Goal: Navigation & Orientation: Find specific page/section

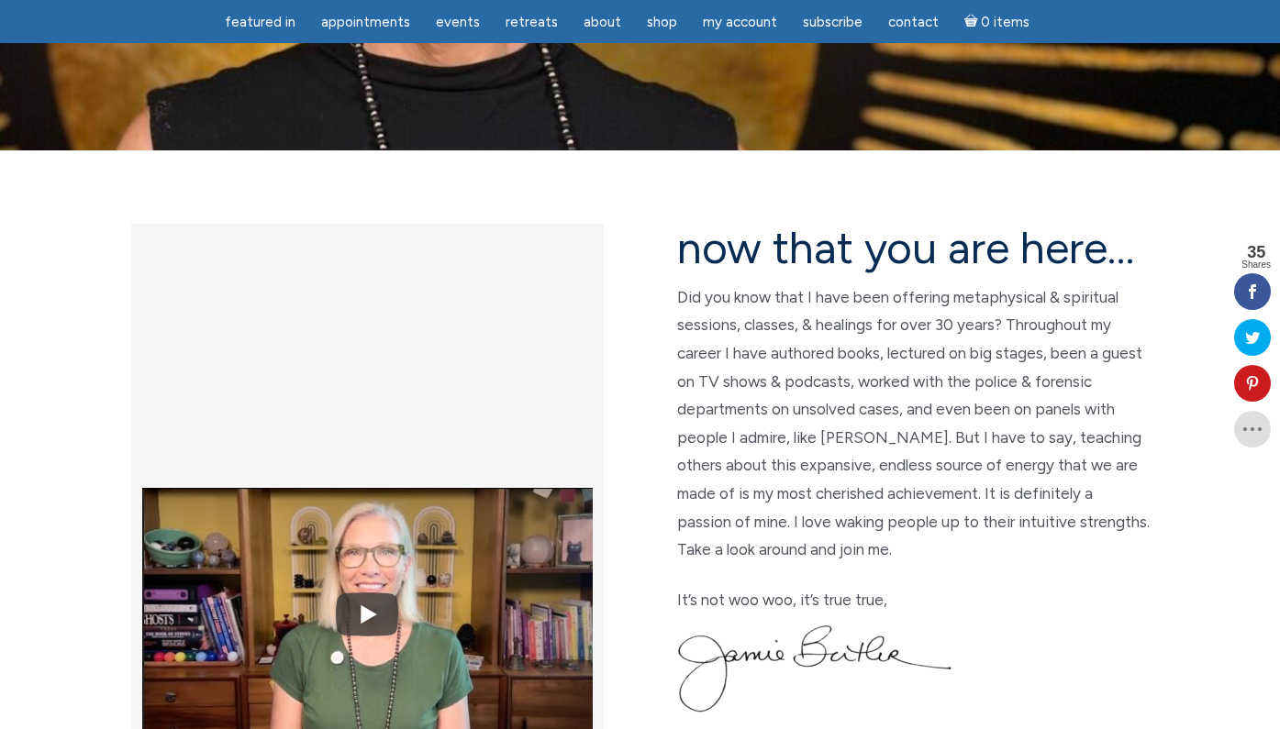
scroll to position [346, 0]
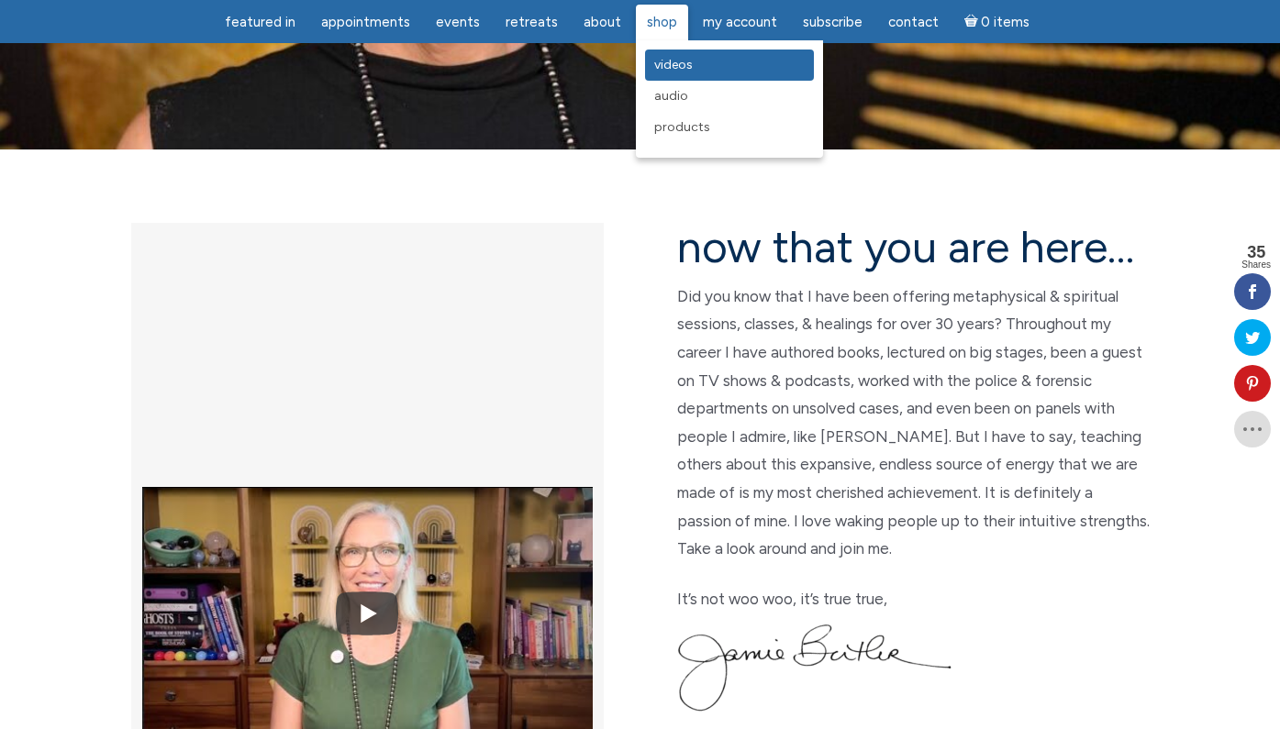
click at [654, 69] on span "Videos" at bounding box center [673, 65] width 39 height 16
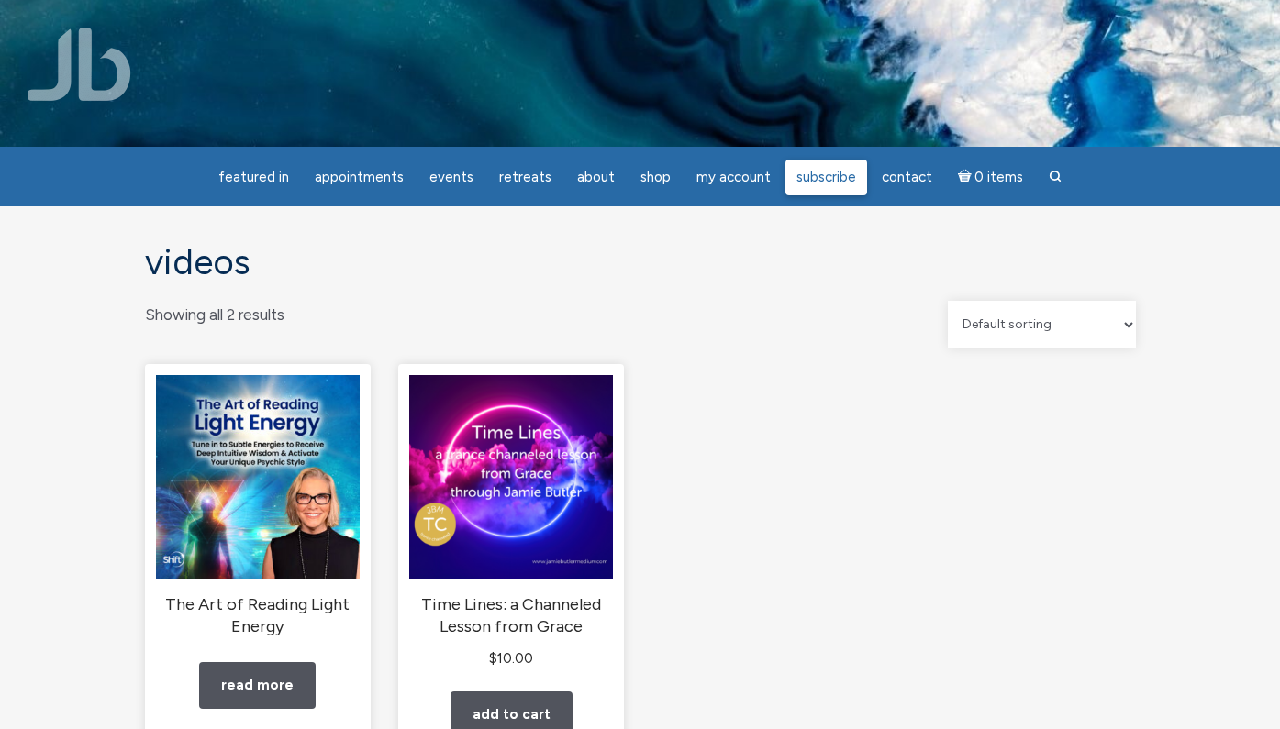
click at [841, 168] on link "Subscribe" at bounding box center [826, 178] width 82 height 36
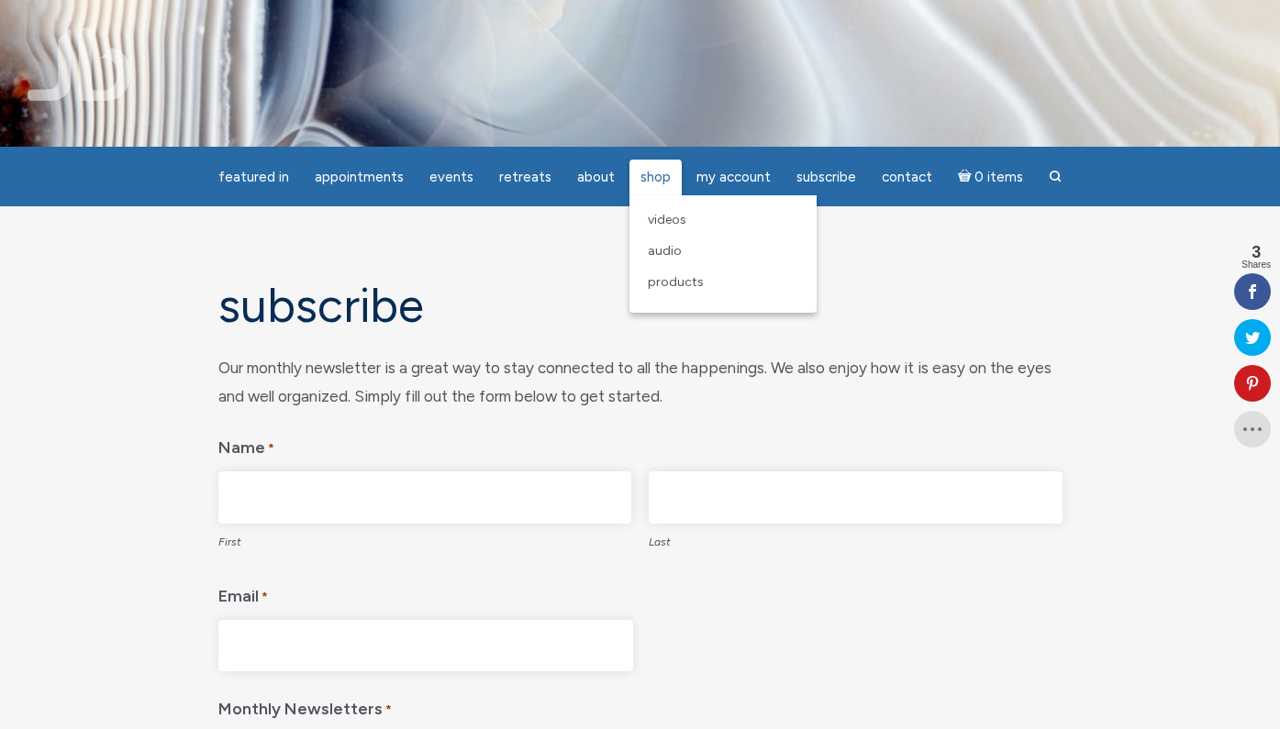
click at [651, 174] on span "Shop" at bounding box center [655, 177] width 30 height 17
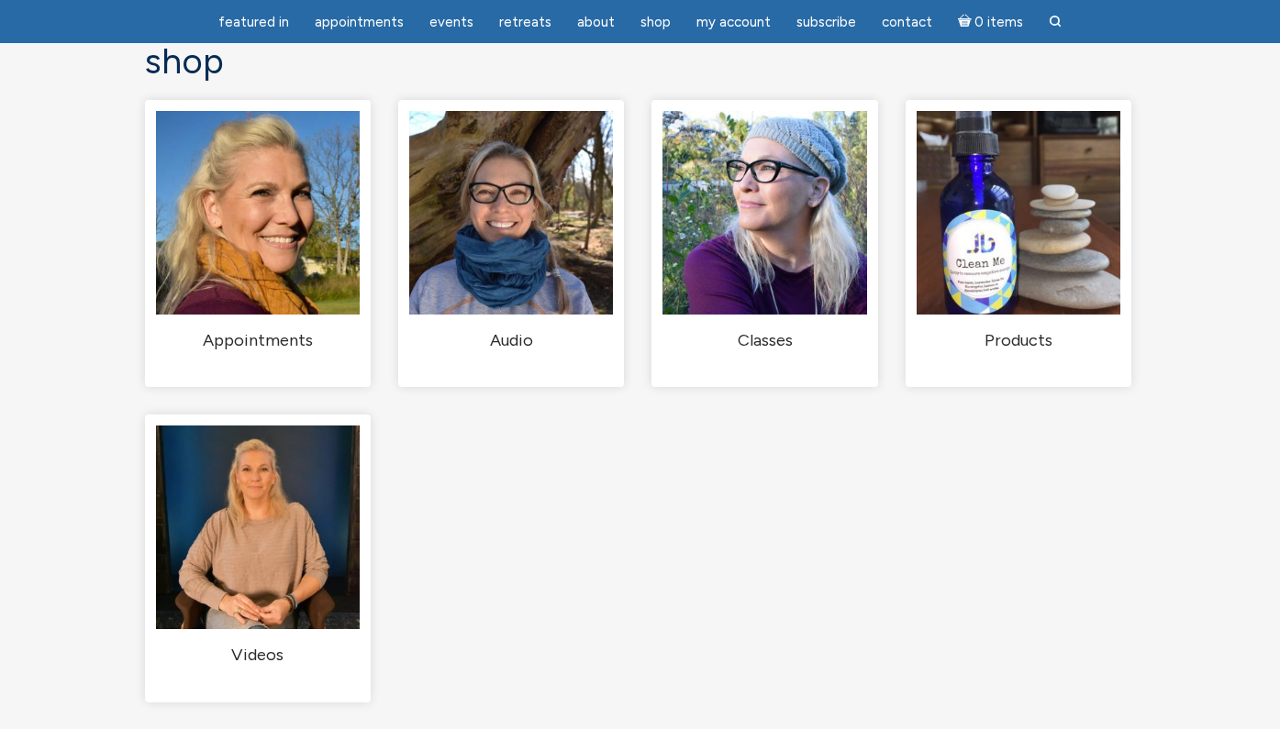
scroll to position [143, 0]
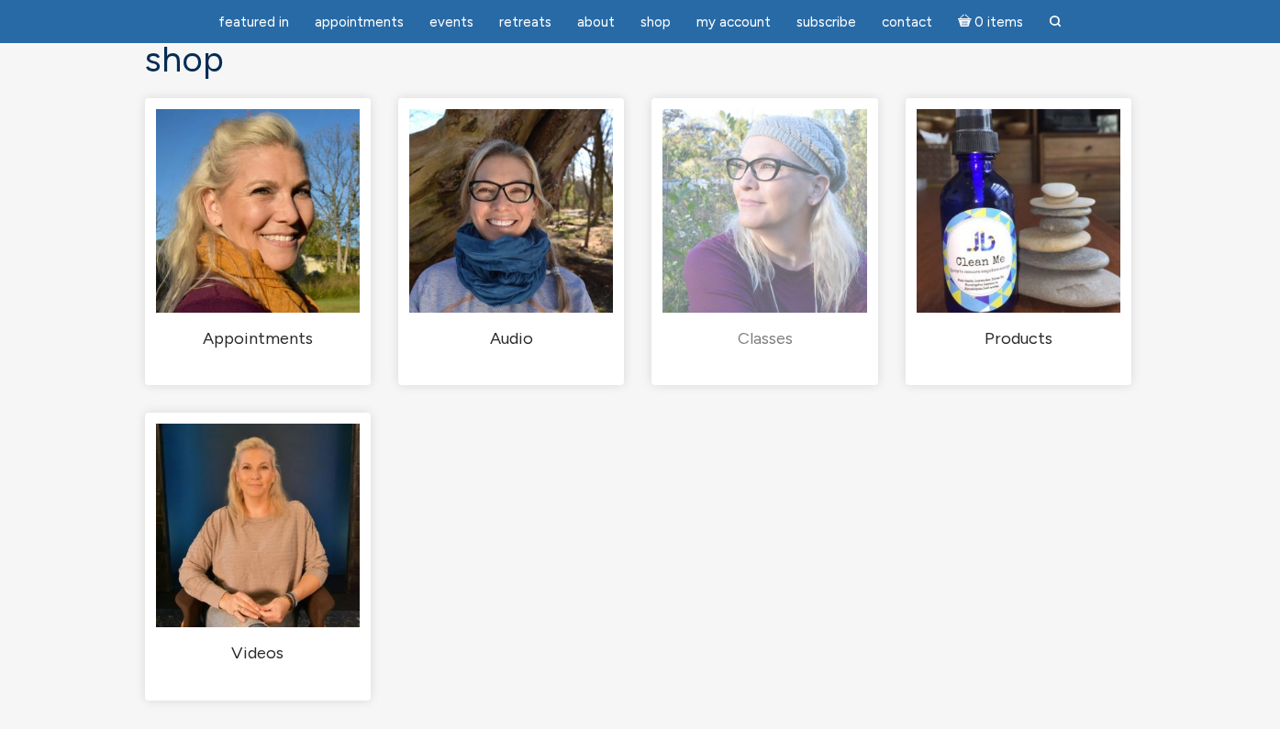
click at [758, 242] on img "Visit product category Classes" at bounding box center [764, 211] width 204 height 204
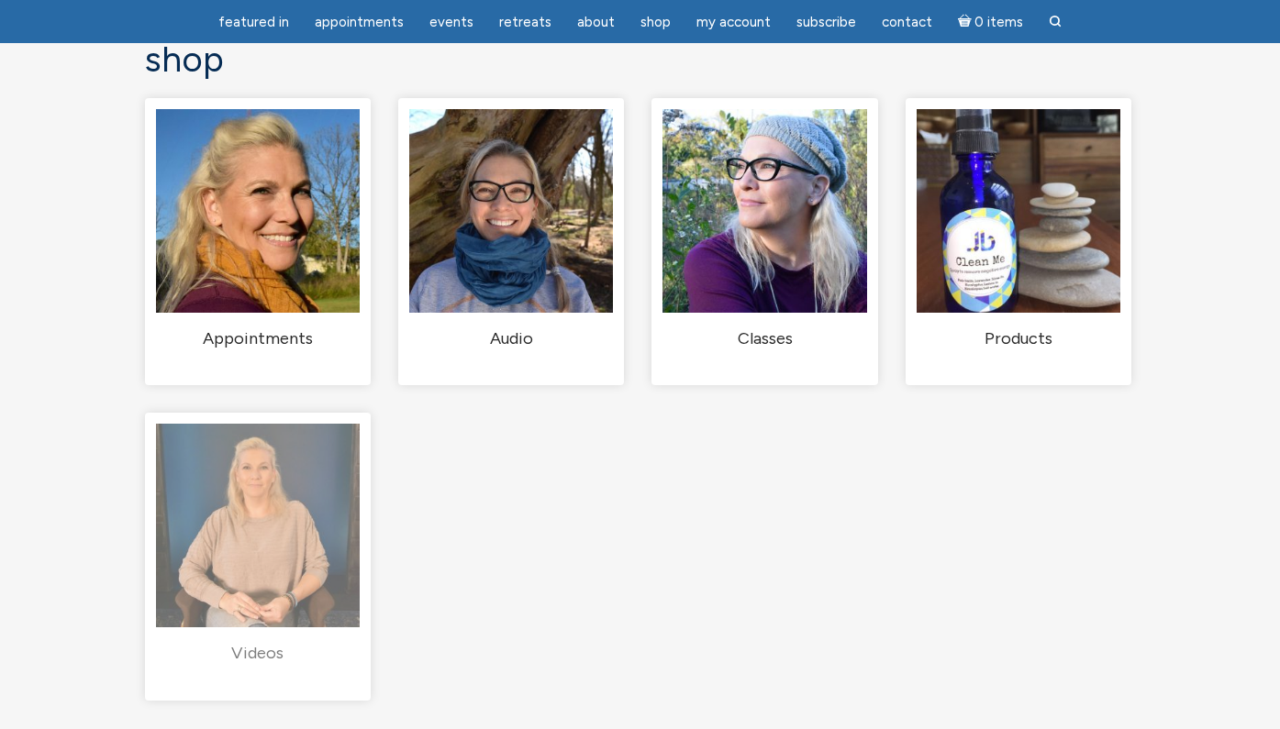
click at [278, 453] on img "Visit product category Videos" at bounding box center [258, 526] width 204 height 204
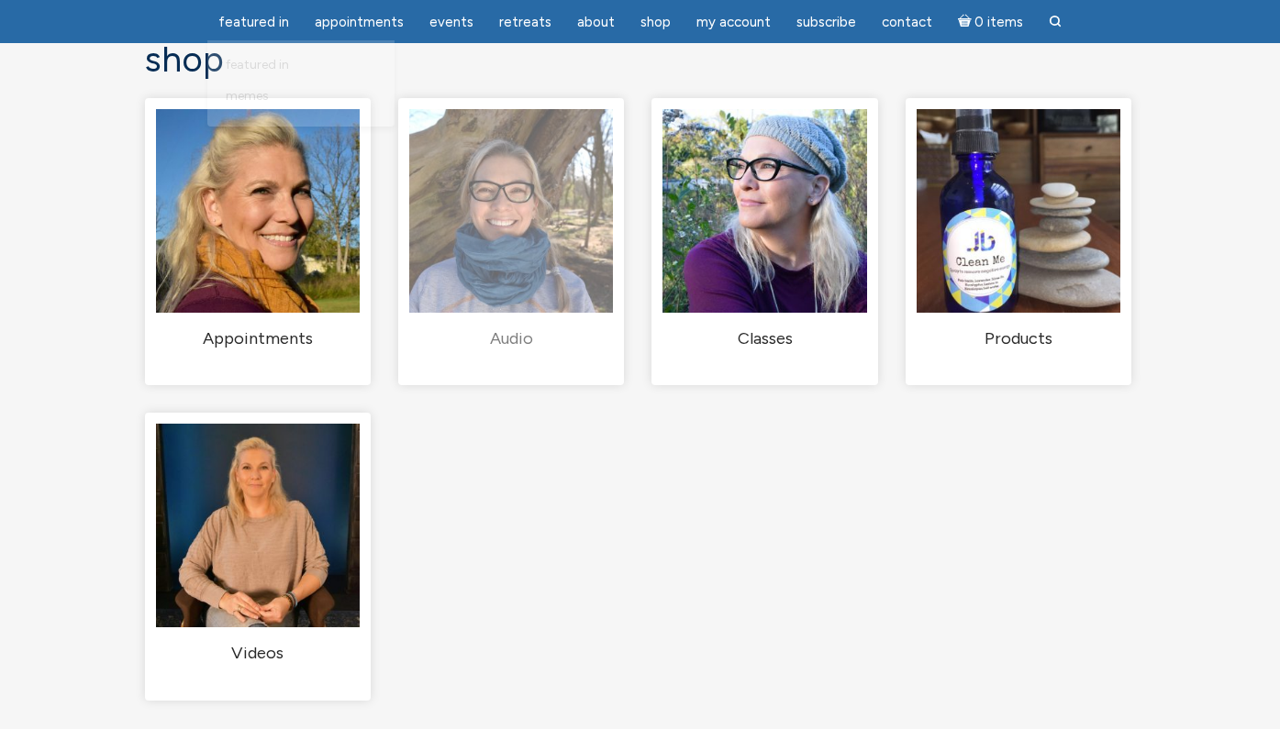
click at [526, 333] on link "Audio (36)" at bounding box center [511, 229] width 204 height 241
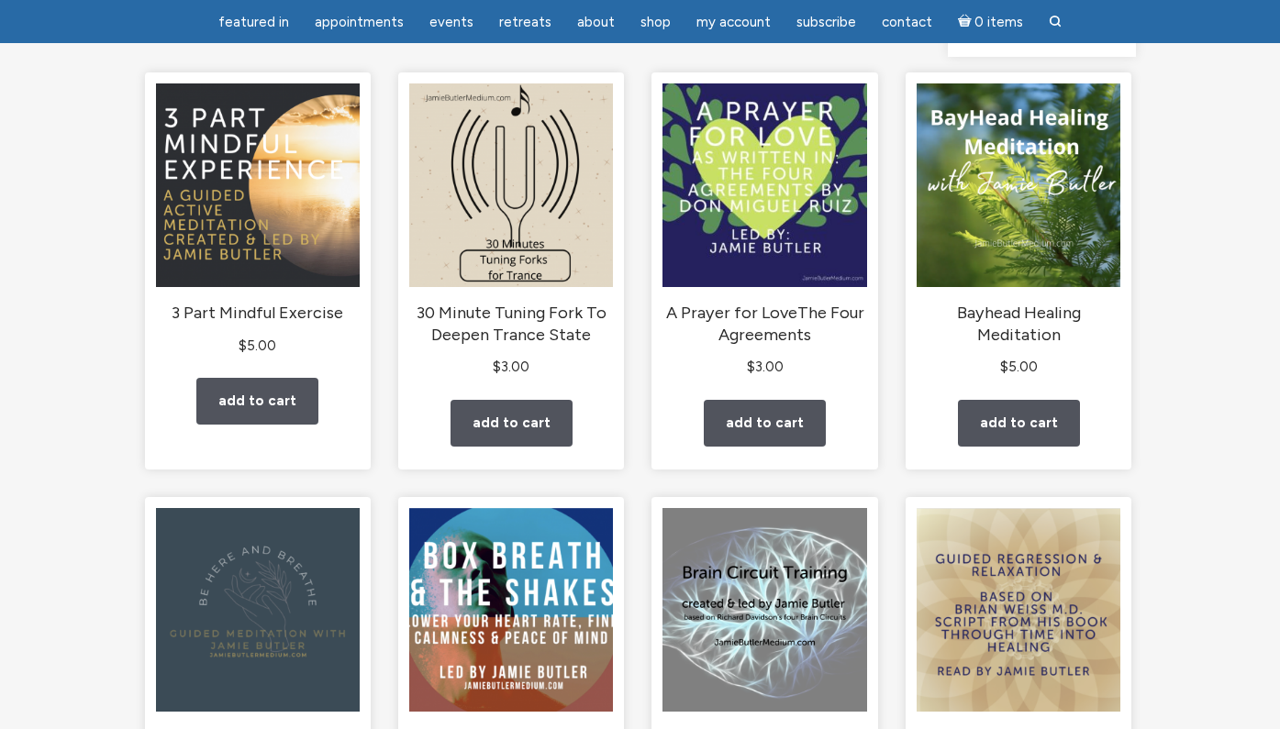
scroll to position [237, 0]
